Goal: Task Accomplishment & Management: Manage account settings

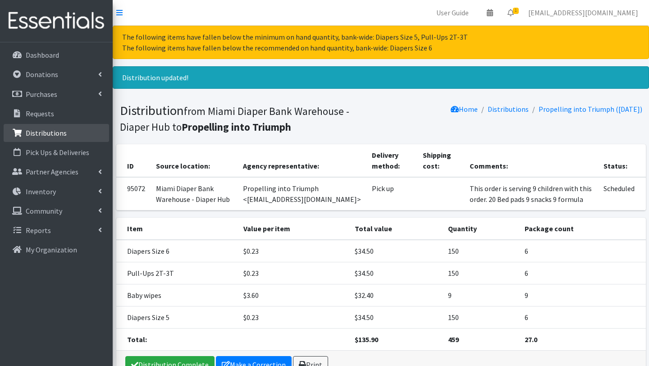
scroll to position [54, 0]
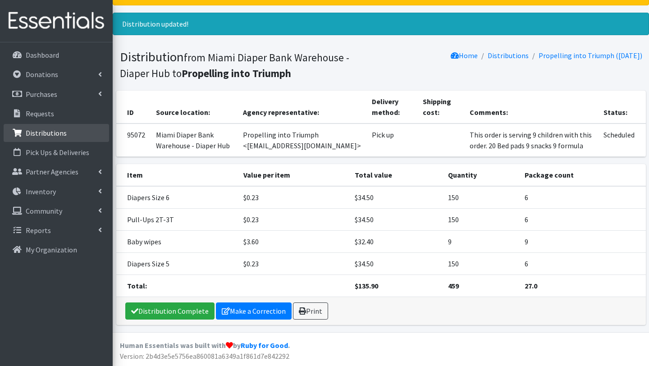
click at [52, 132] on p "Distributions" at bounding box center [46, 132] width 41 height 9
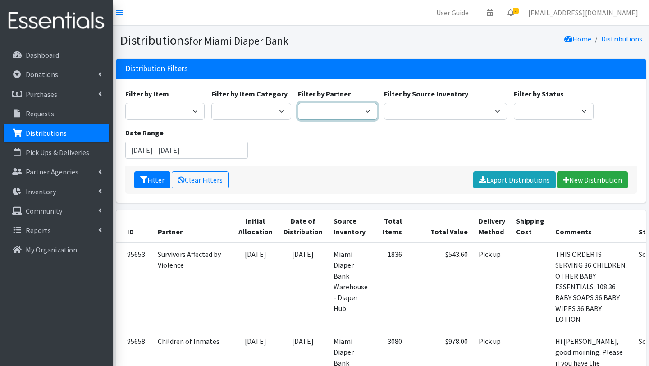
click at [361, 110] on select "A Safe Haven for Newborns Belafonte TACOLCY Center Boys Town South Florida Brid…" at bounding box center [338, 111] width 80 height 17
select select "2801"
click at [298, 103] on select "A Safe Haven for Newborns Belafonte TACOLCY Center Boys Town South Florida Brid…" at bounding box center [338, 111] width 80 height 17
click at [168, 150] on input "June 29, 2025 - September 29, 2025" at bounding box center [186, 149] width 123 height 17
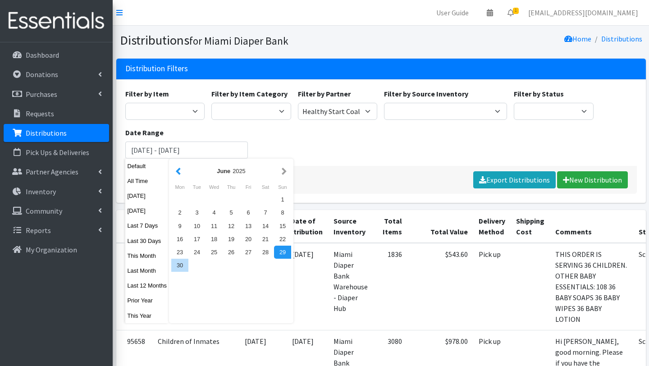
click at [178, 168] on button "button" at bounding box center [177, 170] width 9 height 11
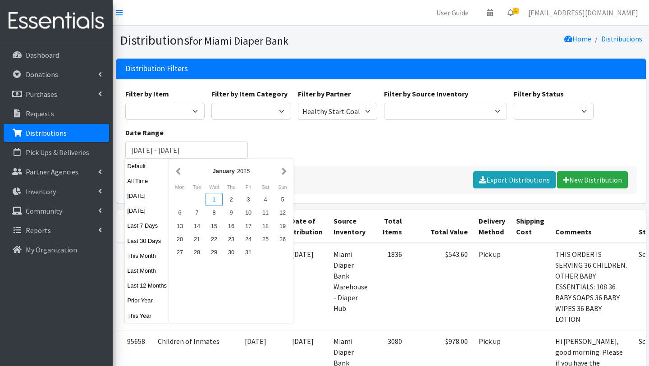
click at [215, 199] on div "1" at bounding box center [213, 199] width 17 height 13
click at [284, 173] on button "button" at bounding box center [283, 170] width 9 height 11
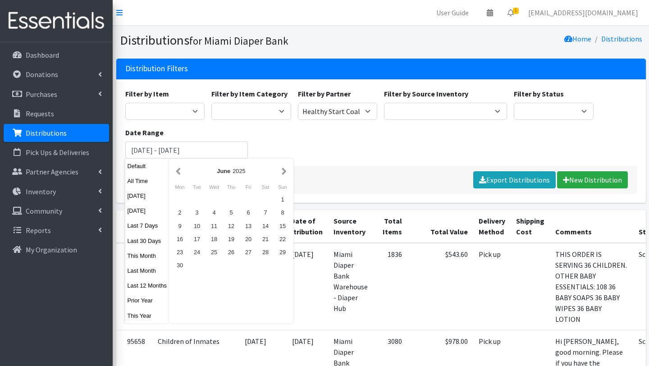
click at [284, 173] on button "button" at bounding box center [283, 170] width 9 height 11
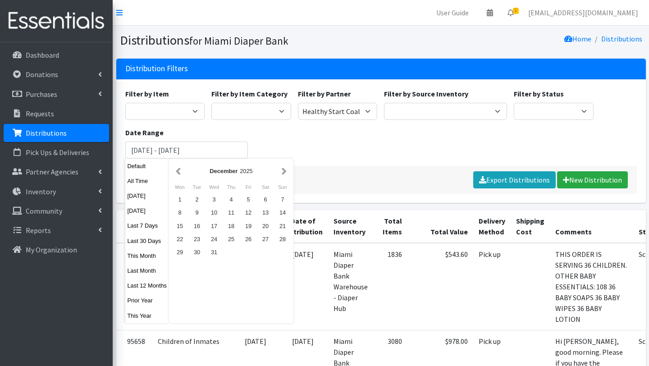
click at [284, 173] on button "button" at bounding box center [283, 170] width 9 height 11
click at [179, 173] on button "button" at bounding box center [177, 170] width 9 height 11
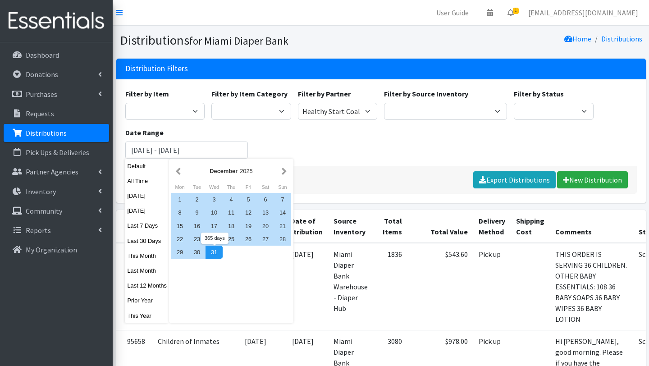
click at [218, 250] on div "31" at bounding box center [213, 252] width 17 height 13
type input "January 1, 2025 - December 31, 2025"
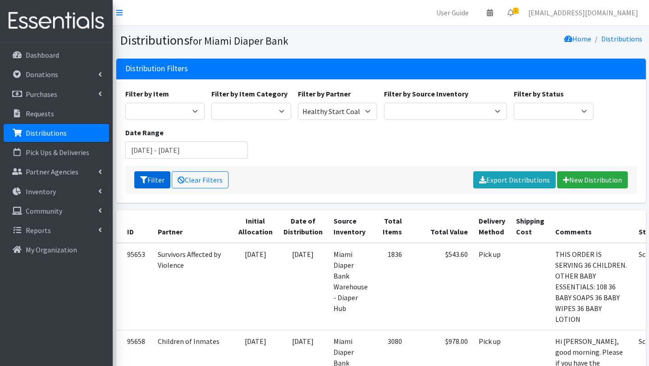
click at [154, 182] on button "Filter" at bounding box center [152, 179] width 36 height 17
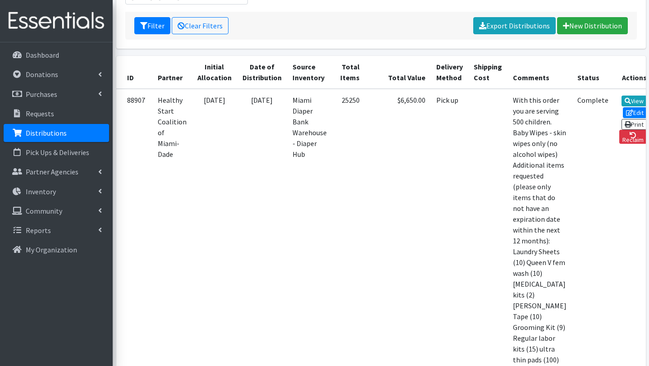
scroll to position [155, 0]
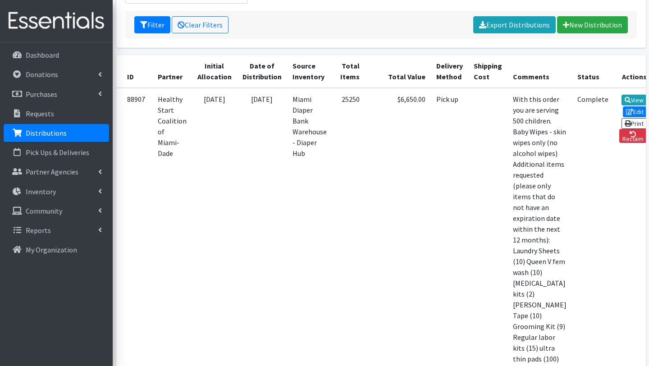
click at [46, 133] on p "Distributions" at bounding box center [46, 132] width 41 height 9
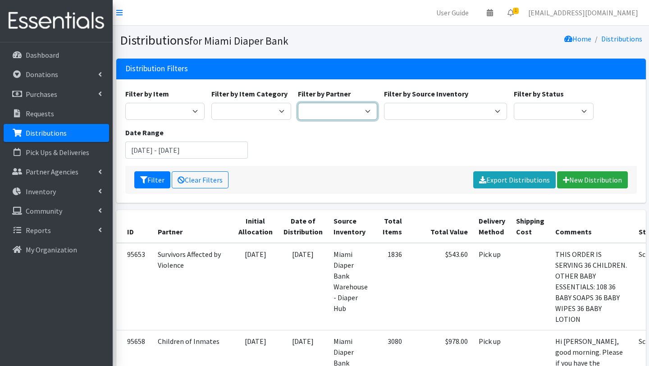
click at [356, 107] on select "A Safe Haven for Newborns Belafonte TACOLCY Center Boys Town South Florida Brid…" at bounding box center [338, 111] width 80 height 17
select select "2812"
click at [298, 103] on select "A Safe Haven for Newborns Belafonte TACOLCY Center Boys Town South Florida Brid…" at bounding box center [338, 111] width 80 height 17
click at [153, 176] on button "Filter" at bounding box center [152, 179] width 36 height 17
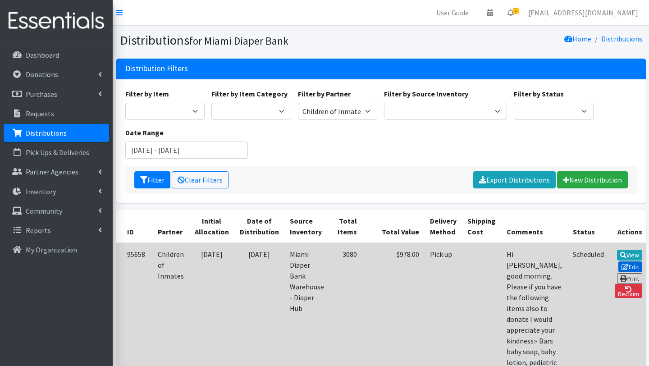
click at [622, 261] on link "Edit" at bounding box center [630, 266] width 24 height 11
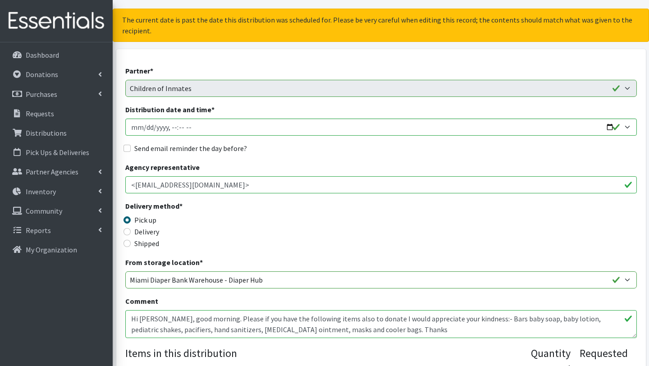
scroll to position [57, 0]
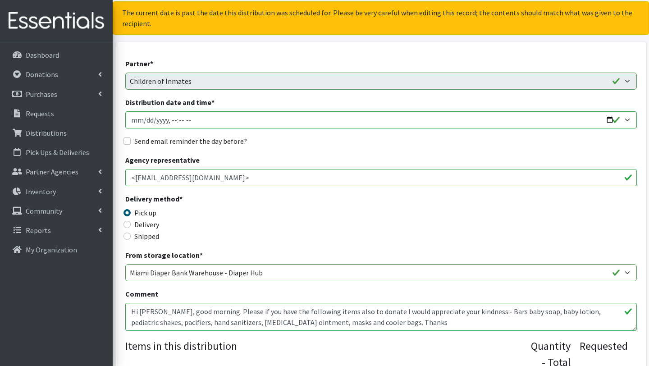
click at [131, 311] on textarea "Hi [PERSON_NAME], good morning. Please if you have the following items also to …" at bounding box center [380, 317] width 511 height 28
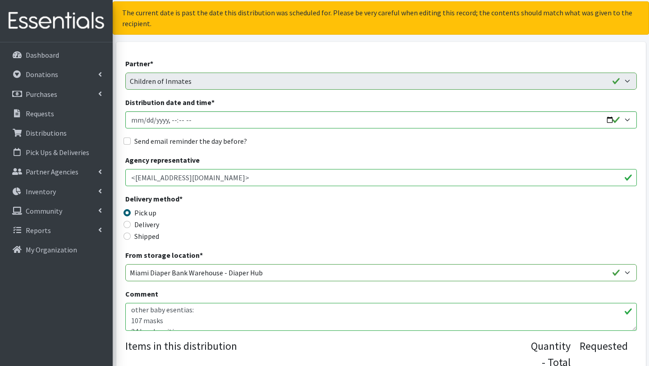
scroll to position [14, 0]
click at [186, 309] on textarea "Hi Scarleth, good morning. Please if you have the following items also to donat…" at bounding box center [380, 317] width 511 height 28
click at [173, 308] on textarea "Hi Scarleth, good morning. Please if you have the following items also to donat…" at bounding box center [380, 317] width 511 height 28
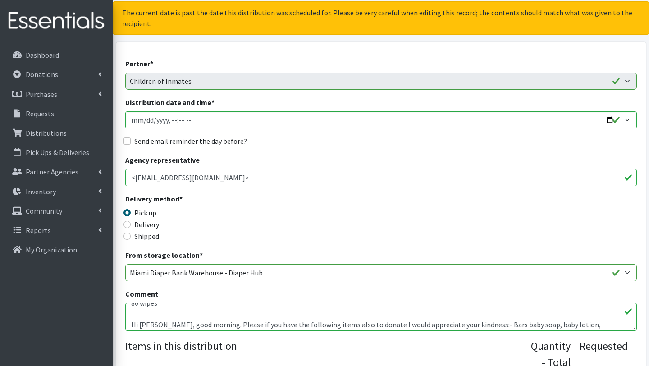
scroll to position [74, 0]
click at [138, 310] on textarea "Hi Scarleth, good morning. Please if you have the following items also to donat…" at bounding box center [380, 317] width 511 height 28
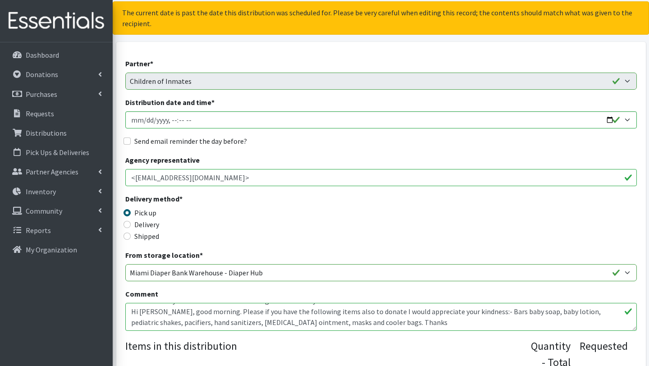
scroll to position [83, 0]
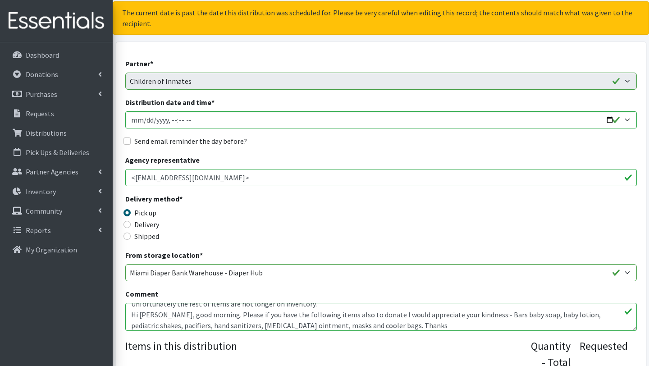
click at [254, 317] on textarea "Hi Scarleth, good morning. Please if you have the following items also to donat…" at bounding box center [380, 317] width 511 height 28
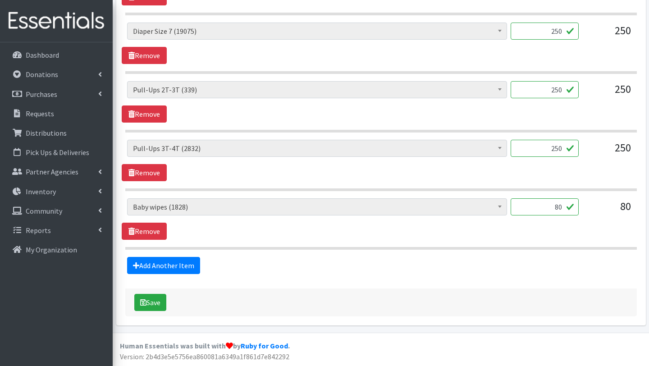
scroll to position [835, 0]
type textarea "With this order you are serving 80 children other baby essentials (315): 107 ma…"
click at [162, 305] on button "Save" at bounding box center [150, 302] width 32 height 17
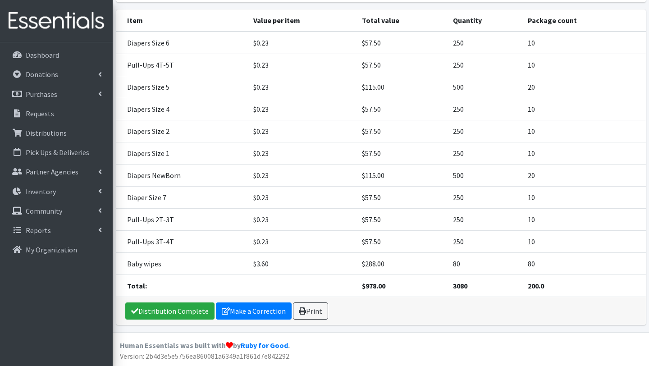
scroll to position [273, 0]
click at [155, 310] on link "Distribution Complete" at bounding box center [169, 310] width 89 height 17
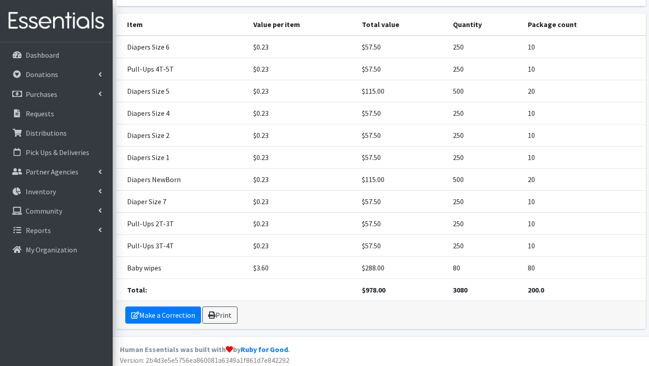
scroll to position [232, 0]
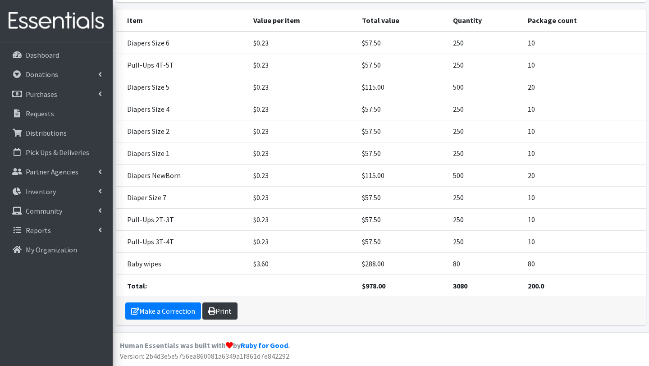
click at [220, 314] on link "Print" at bounding box center [219, 310] width 35 height 17
click at [181, 311] on link "Make a Correction" at bounding box center [163, 310] width 76 height 17
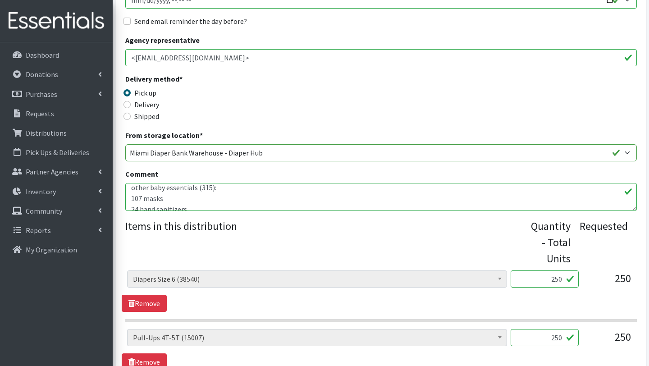
scroll to position [14, 0]
click at [190, 193] on textarea "With this order you are serving 80 children other baby essentials (315): 107 ma…" at bounding box center [380, 197] width 511 height 28
click at [228, 192] on textarea "With this order you are serving 80 children other baby essentials (315): 107 ma…" at bounding box center [380, 197] width 511 height 28
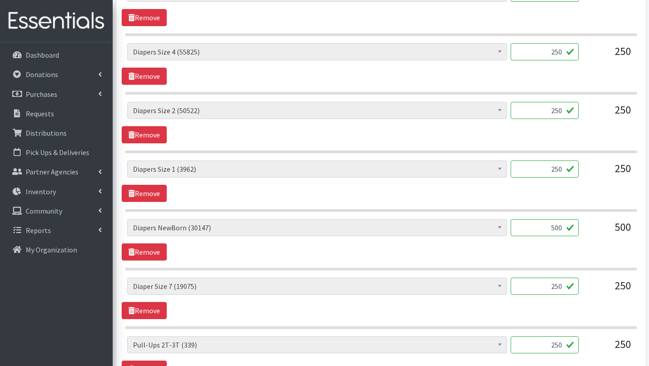
scroll to position [835, 0]
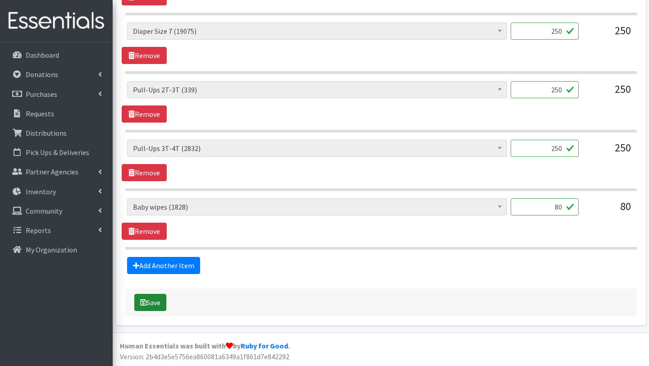
type textarea "With this order you are serving 60 children other baby essentials (315): 107 ma…"
click at [151, 302] on button "Save" at bounding box center [150, 302] width 32 height 17
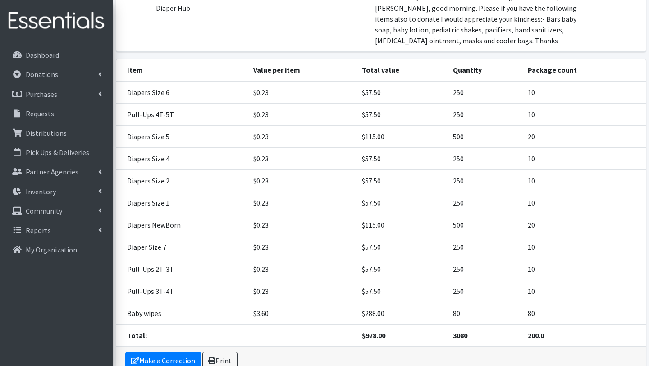
scroll to position [273, 0]
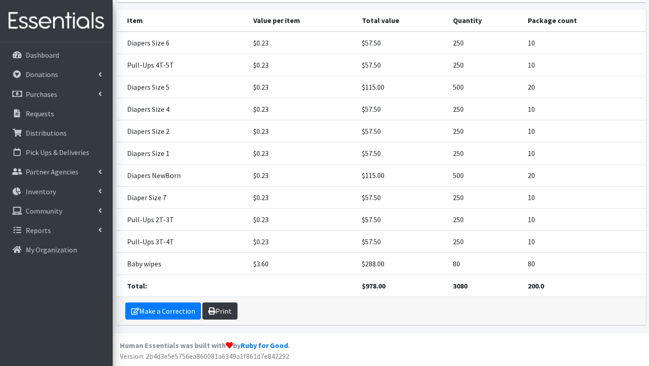
click at [223, 310] on link "Print" at bounding box center [219, 310] width 35 height 17
